Goal: Navigation & Orientation: Find specific page/section

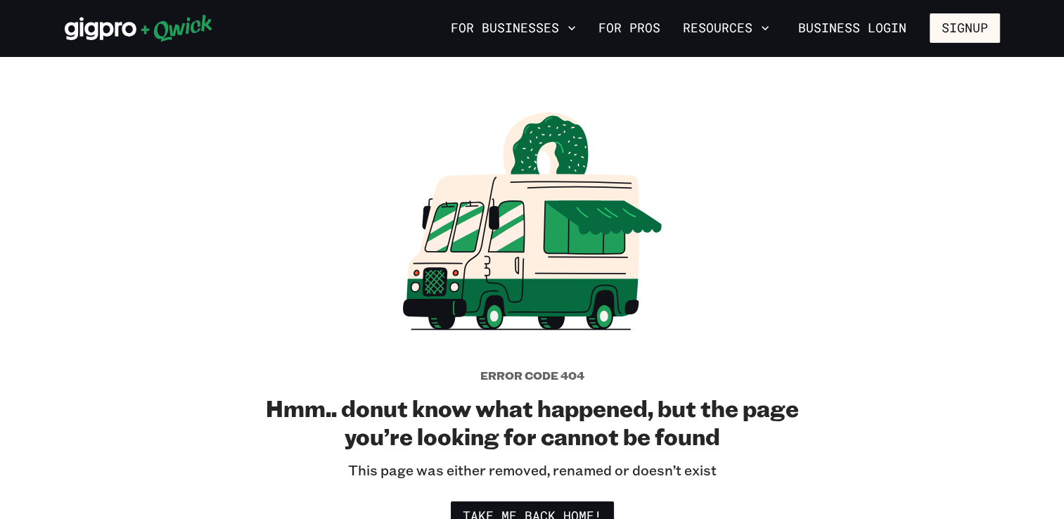
drag, startPoint x: 0, startPoint y: 0, endPoint x: 231, endPoint y: 102, distance: 252.8
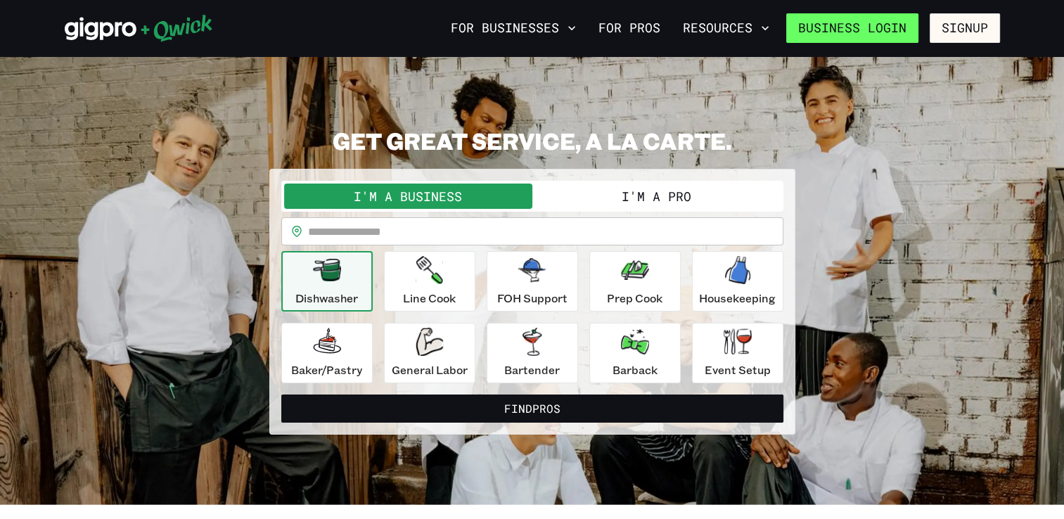
click at [863, 35] on link "Business Login" at bounding box center [852, 28] width 132 height 30
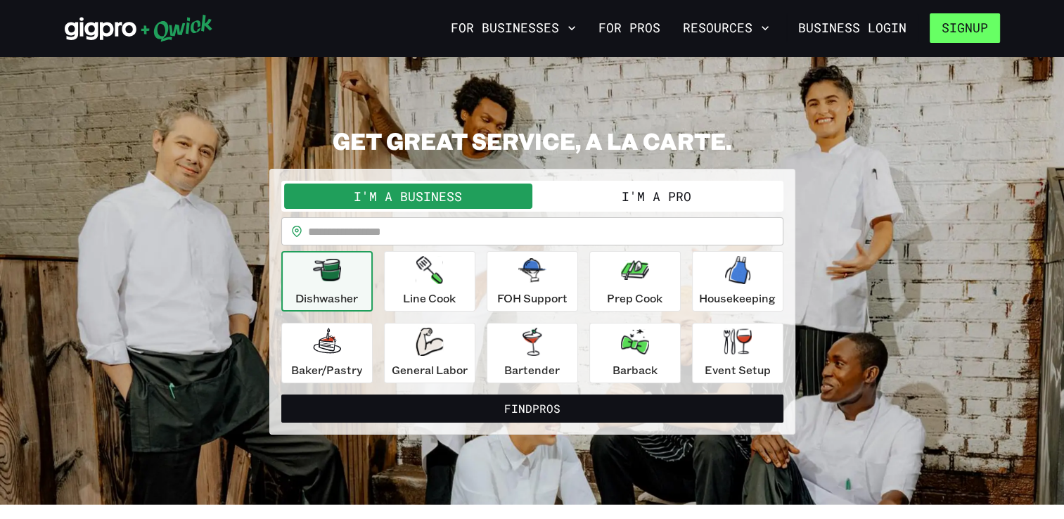
click at [961, 25] on button "Signup" at bounding box center [965, 28] width 70 height 30
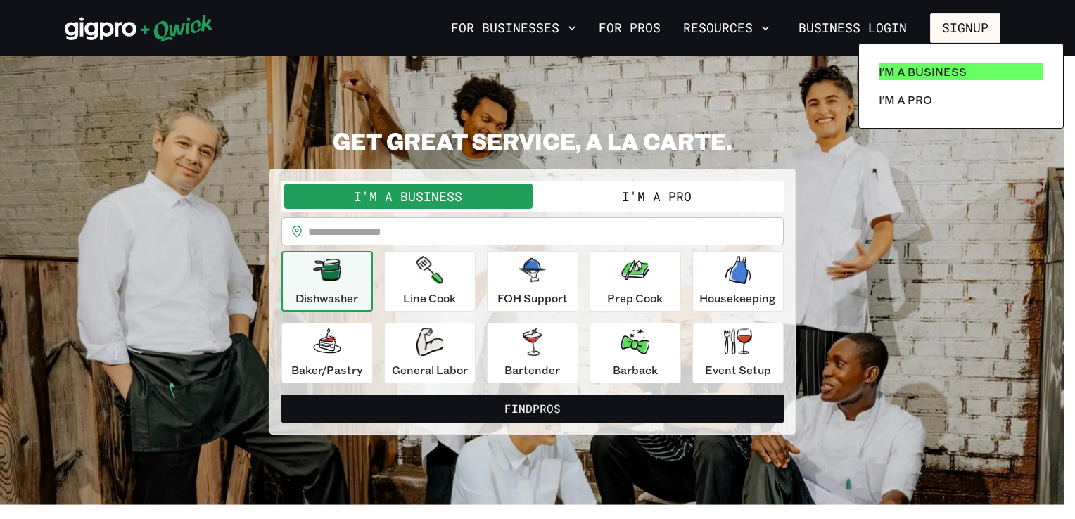
click at [923, 72] on p "I'm a Business" at bounding box center [922, 71] width 88 height 17
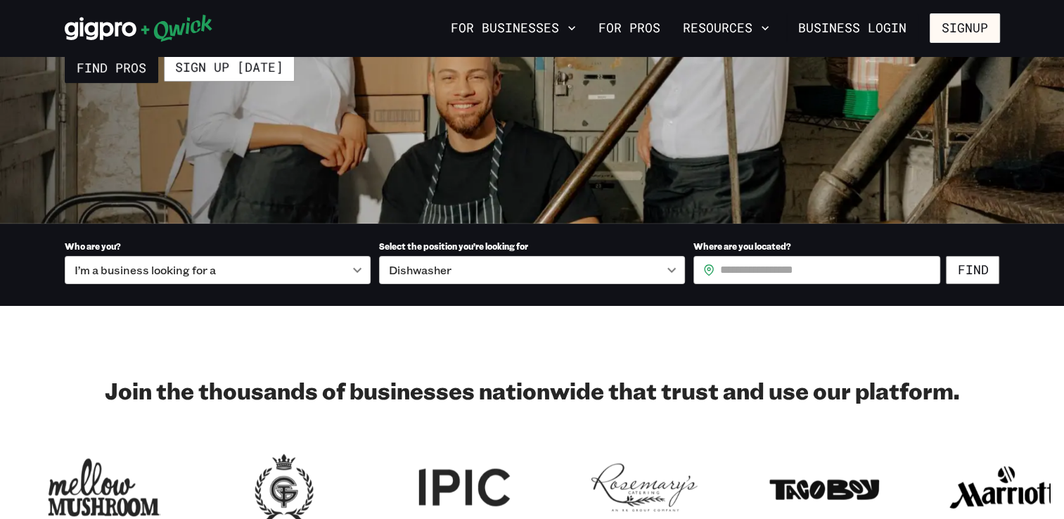
scroll to position [200, 0]
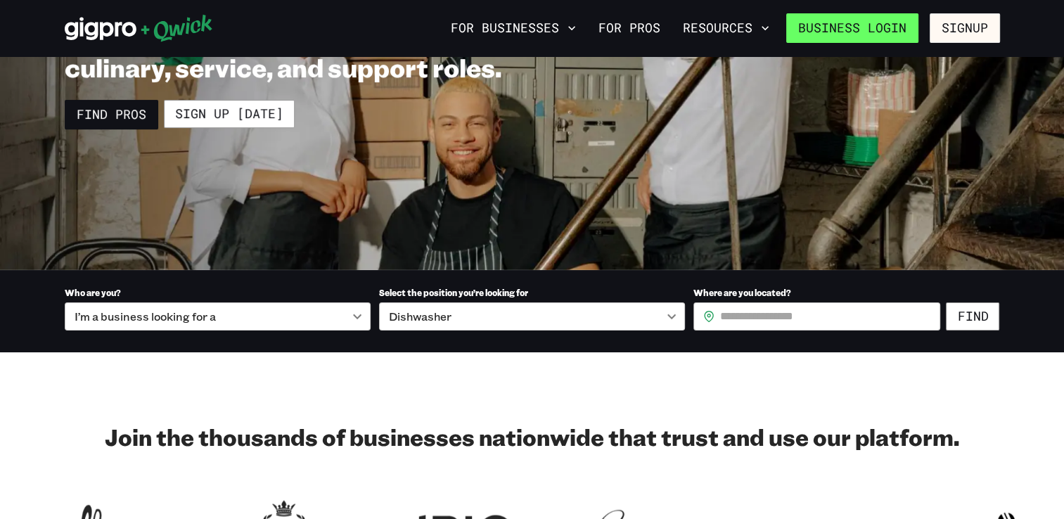
click at [871, 30] on link "Business Login" at bounding box center [852, 28] width 132 height 30
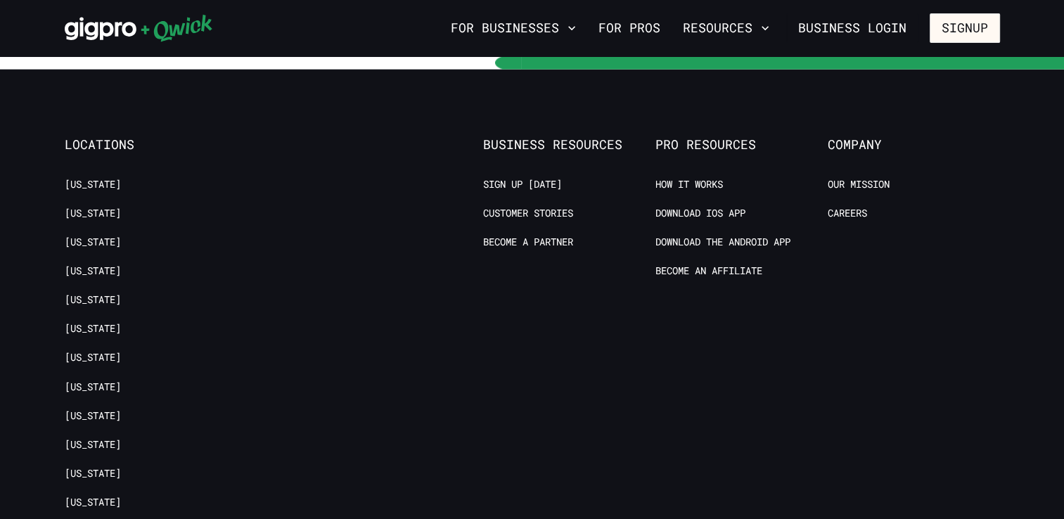
scroll to position [3831, 0]
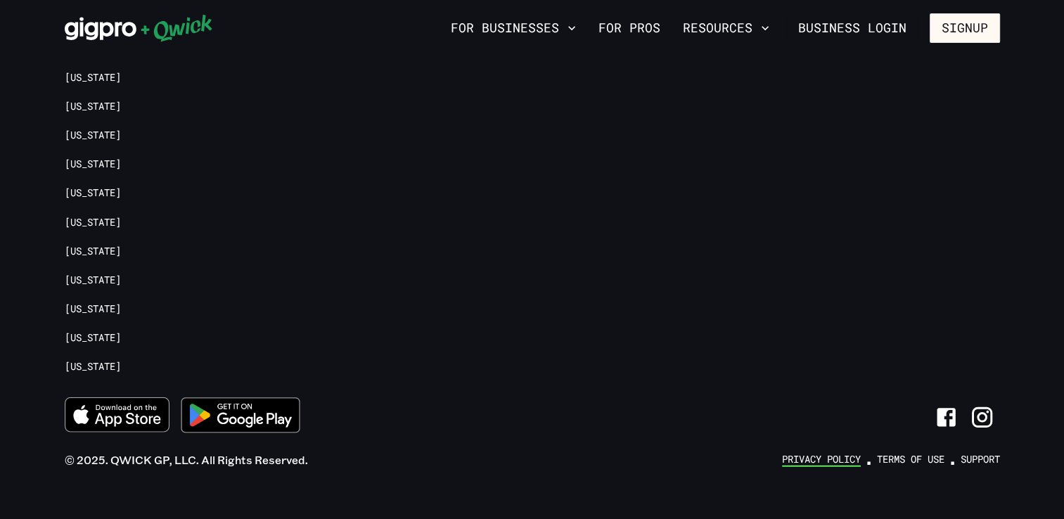
click at [822, 453] on link "Privacy Policy" at bounding box center [821, 459] width 79 height 13
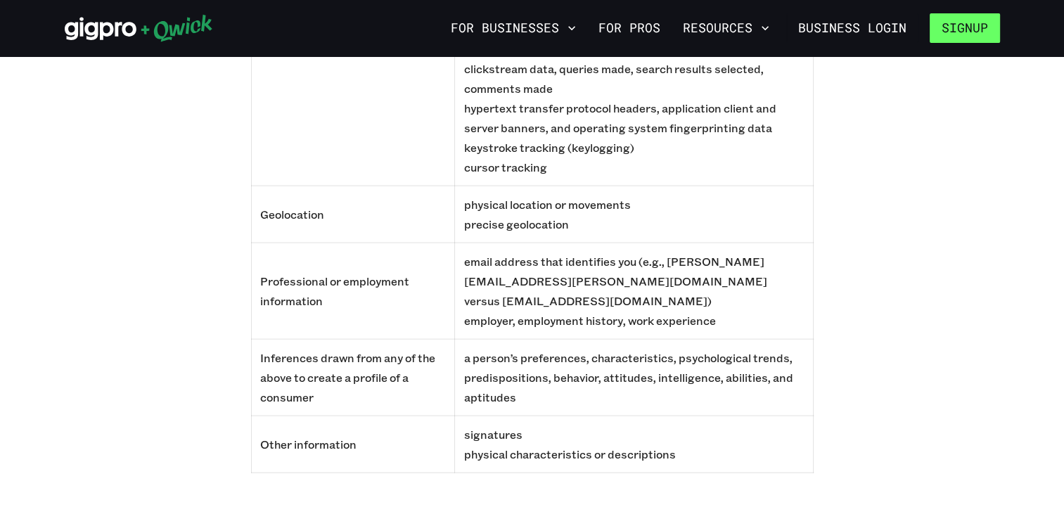
scroll to position [15201, 0]
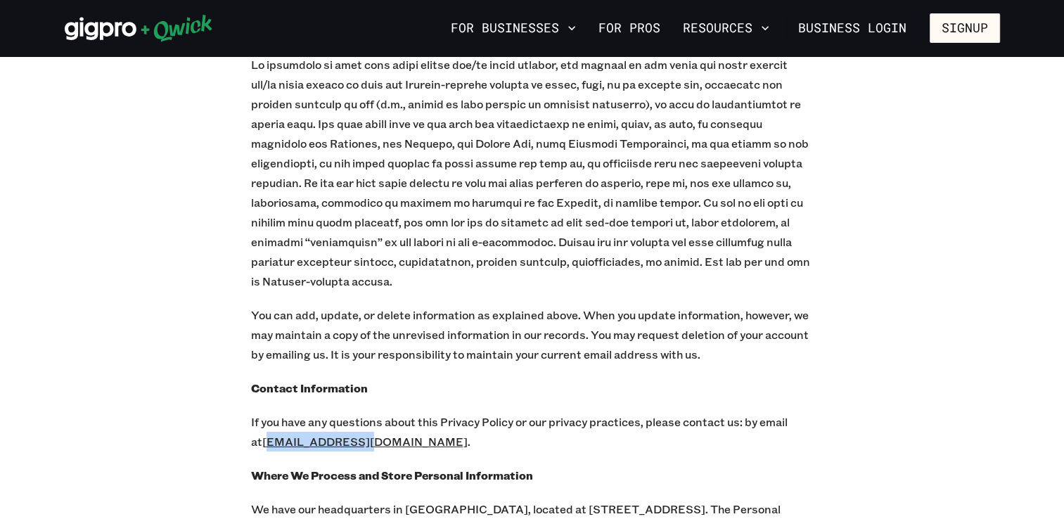
drag, startPoint x: 342, startPoint y: 264, endPoint x: 241, endPoint y: 267, distance: 100.6
